Goal: Transaction & Acquisition: Purchase product/service

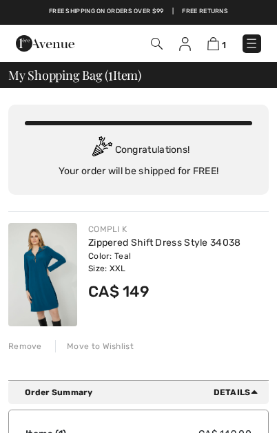
click at [48, 273] on img at bounding box center [42, 274] width 69 height 103
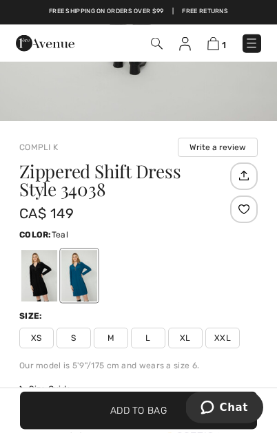
scroll to position [309, 0]
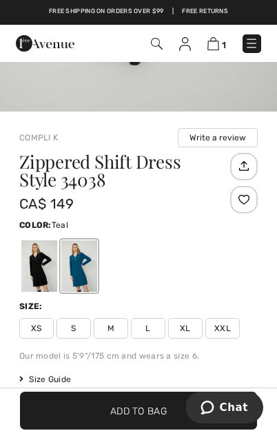
click at [226, 334] on span "XXL" at bounding box center [222, 328] width 34 height 21
click at [248, 207] on div at bounding box center [244, 200] width 28 height 28
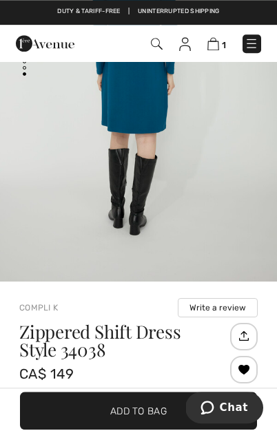
scroll to position [0, 0]
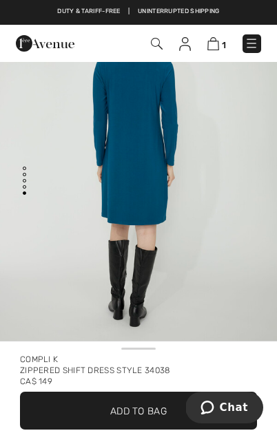
click at [217, 43] on img at bounding box center [213, 43] width 12 height 13
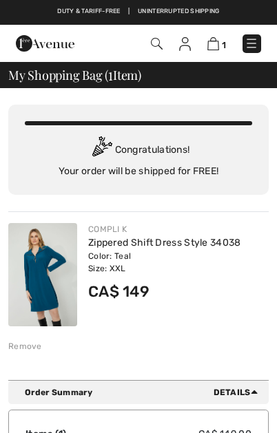
click at [184, 49] on img at bounding box center [185, 44] width 12 height 14
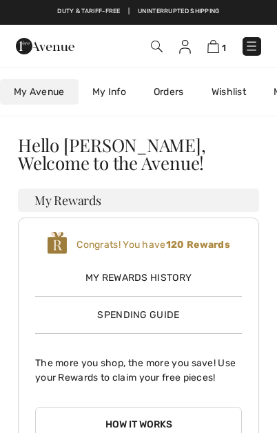
click at [167, 98] on link "Orders" at bounding box center [169, 91] width 58 height 25
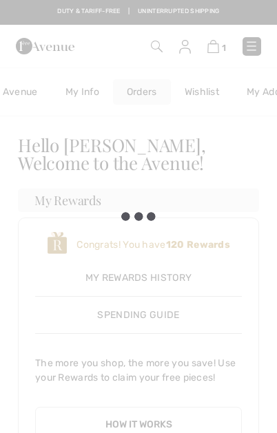
scroll to position [0, 31]
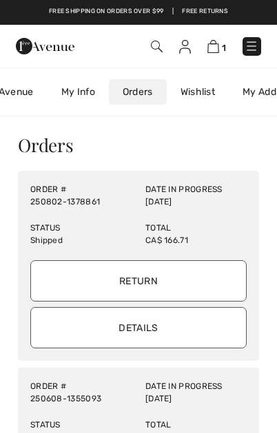
click at [130, 329] on input "Details" at bounding box center [138, 327] width 216 height 41
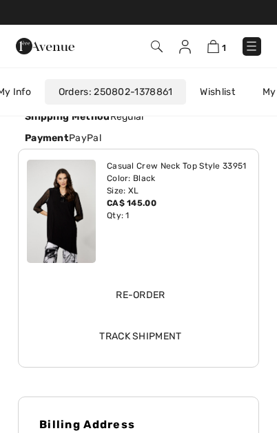
scroll to position [0, 0]
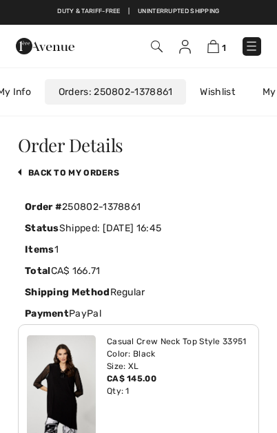
click at [213, 52] on img at bounding box center [213, 46] width 12 height 13
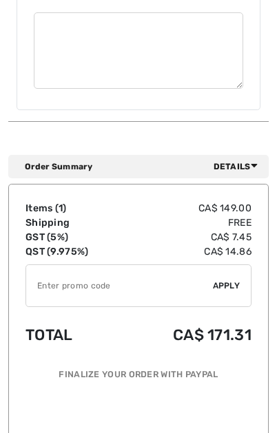
scroll to position [915, 0]
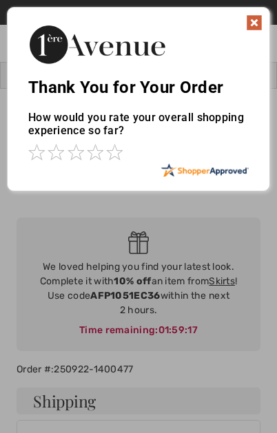
click at [254, 23] on img at bounding box center [254, 22] width 17 height 17
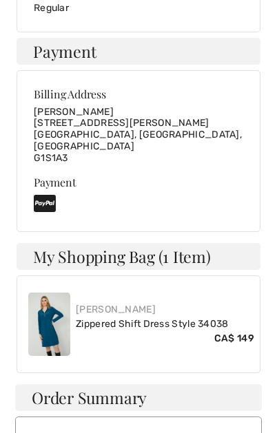
scroll to position [556, 0]
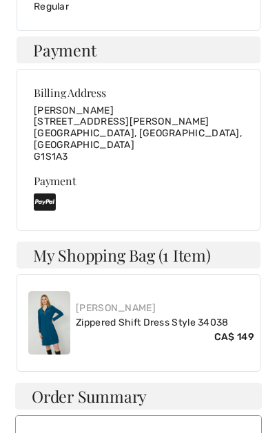
click at [57, 296] on img at bounding box center [49, 323] width 42 height 63
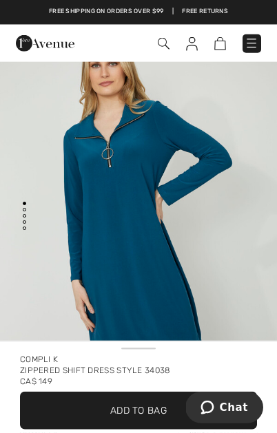
click at [148, 252] on img "1 / 4" at bounding box center [138, 217] width 277 height 416
